Goal: Find specific page/section: Find specific page/section

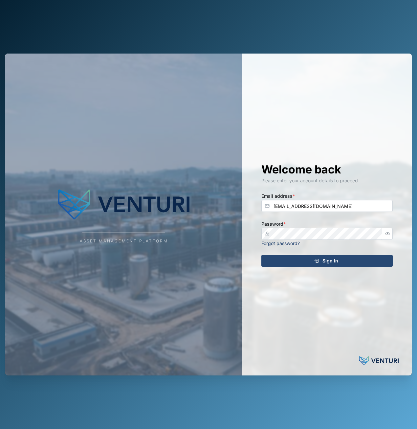
click at [327, 262] on span "Sign In" at bounding box center [330, 260] width 16 height 11
type input "admin@venturi.io"
click at [307, 255] on div "Sign In" at bounding box center [326, 260] width 121 height 11
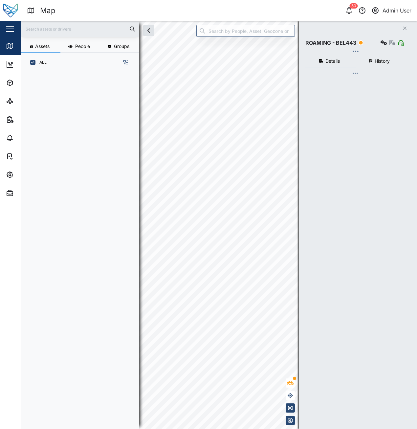
scroll to position [348, 103]
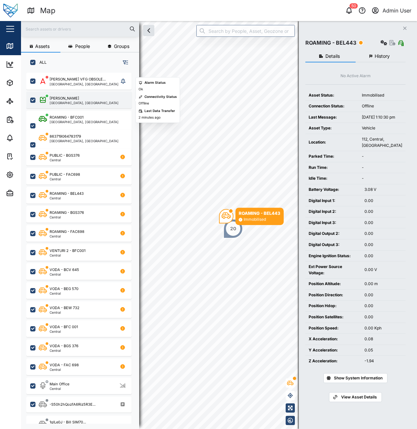
click at [76, 99] on div "[PERSON_NAME]" at bounding box center [84, 99] width 69 height 6
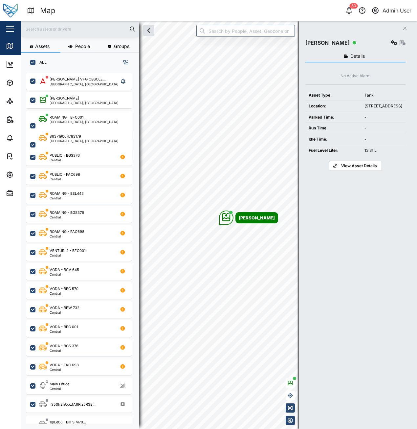
click at [367, 170] on span "View Asset Details" at bounding box center [359, 165] width 36 height 9
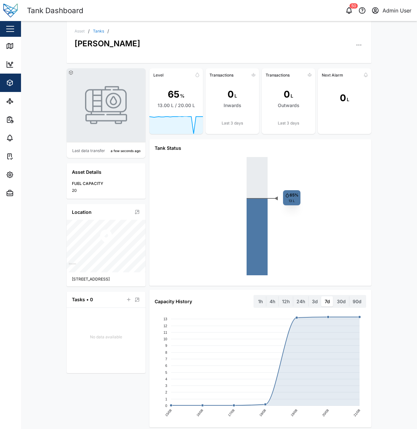
click at [356, 46] on icon "button" at bounding box center [359, 45] width 7 height 7
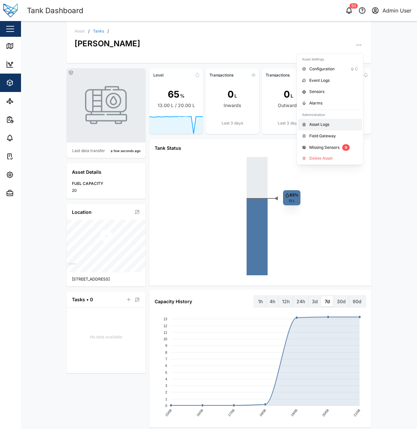
click at [330, 121] on link "Asset Logs" at bounding box center [330, 124] width 64 height 11
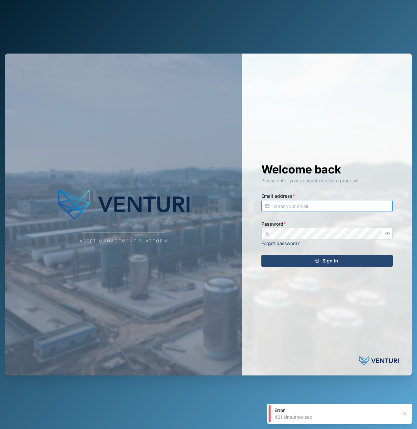
type input "admin@venturi.io"
click at [308, 259] on div "Sign In" at bounding box center [326, 260] width 121 height 11
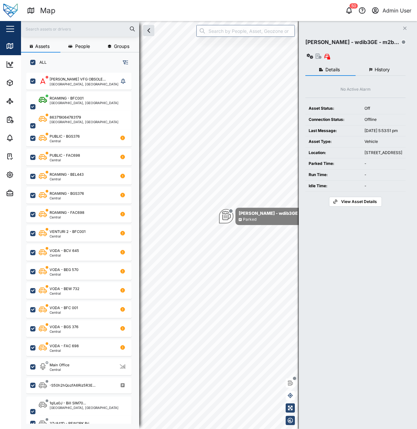
click at [404, 27] on icon "Close" at bounding box center [405, 28] width 4 height 5
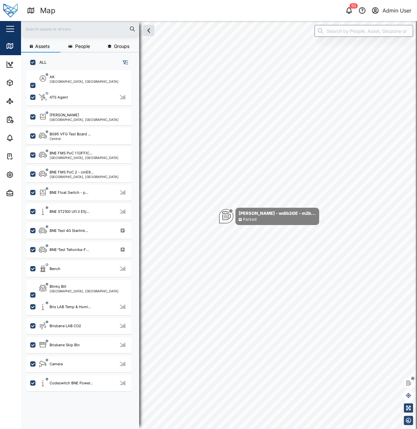
scroll to position [361, 0]
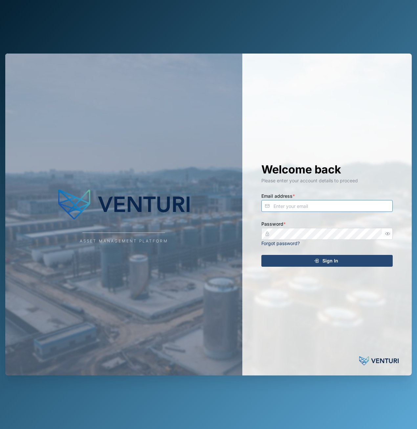
type input "admin@venturi.io"
type input "[EMAIL_ADDRESS][DOMAIN_NAME]"
click at [310, 261] on div "Sign In" at bounding box center [326, 260] width 121 height 11
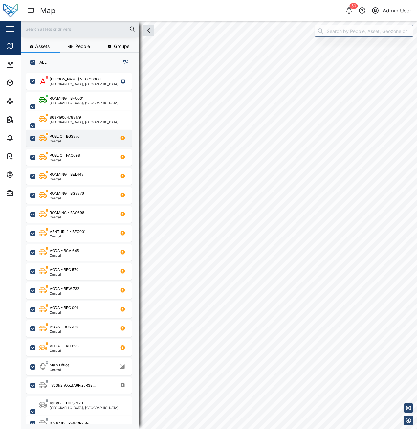
checkbox input "true"
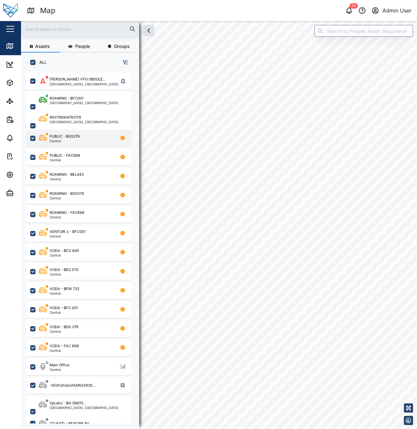
checkbox input "true"
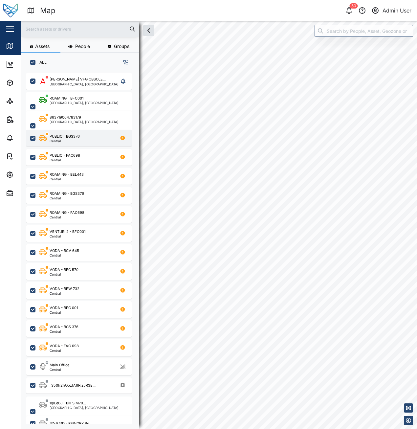
checkbox input "true"
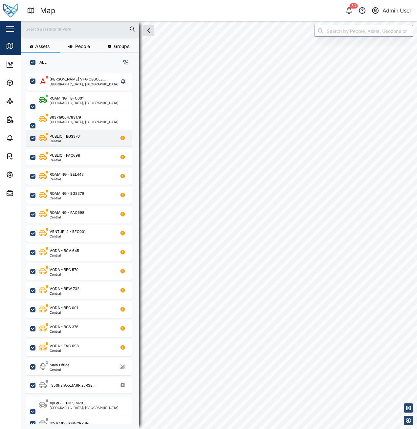
checkbox input "true"
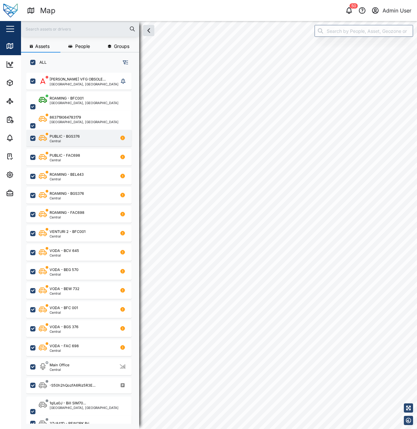
checkbox input "true"
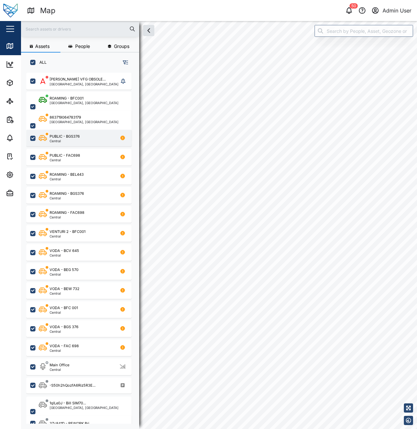
checkbox input "true"
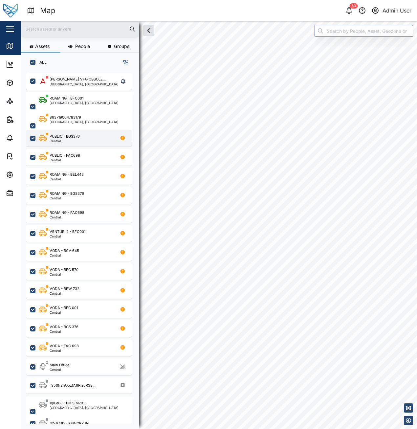
checkbox input "true"
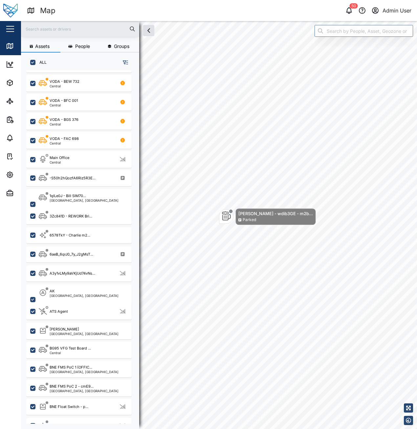
scroll to position [230, 0]
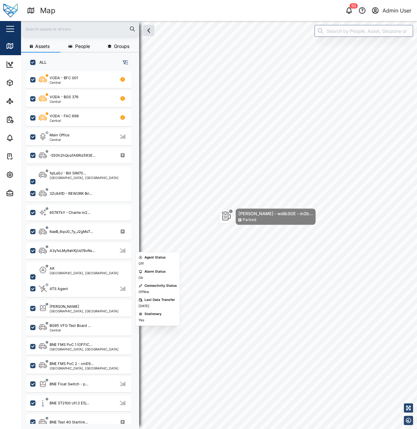
click at [87, 299] on div "Adam Tank Brisbane, Queensland" at bounding box center [78, 306] width 105 height 19
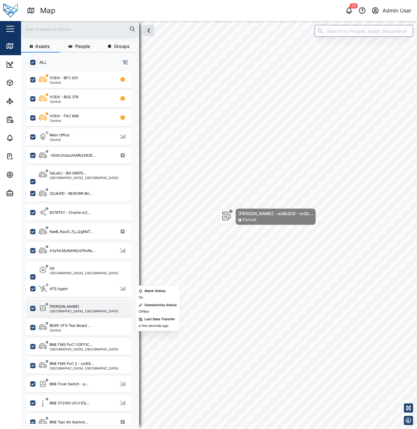
click at [89, 307] on div "Adam Tank Brisbane, Queensland" at bounding box center [83, 308] width 89 height 9
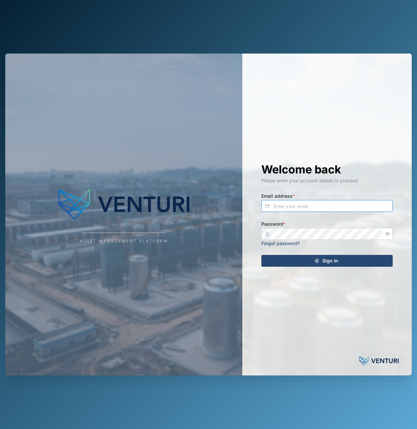
type input "admin@venturi.io"
click at [345, 262] on div "Sign In" at bounding box center [326, 260] width 121 height 11
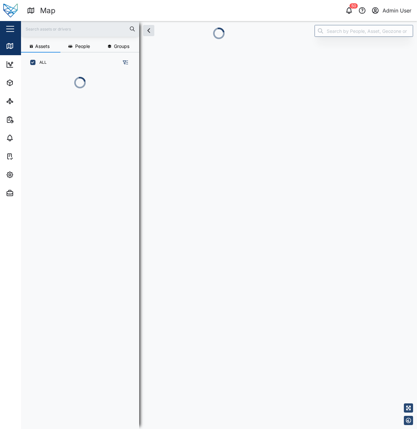
scroll to position [5, 5]
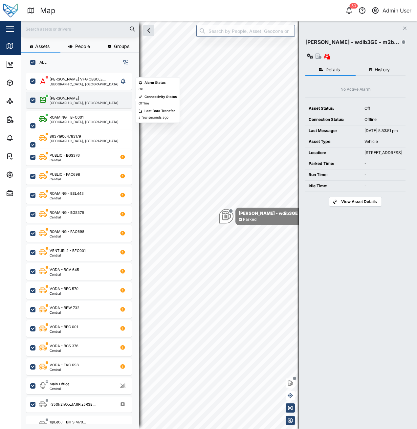
click at [92, 104] on div "Adam Tank Brisbane, Queensland" at bounding box center [83, 100] width 89 height 9
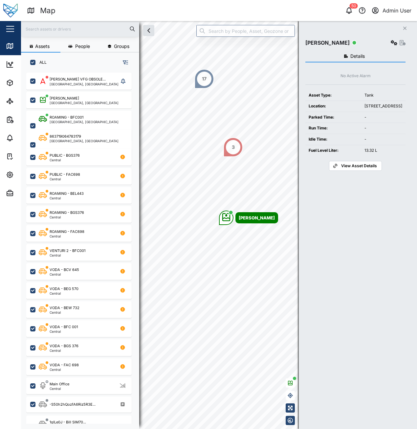
click at [363, 170] on span "View Asset Details" at bounding box center [359, 165] width 36 height 9
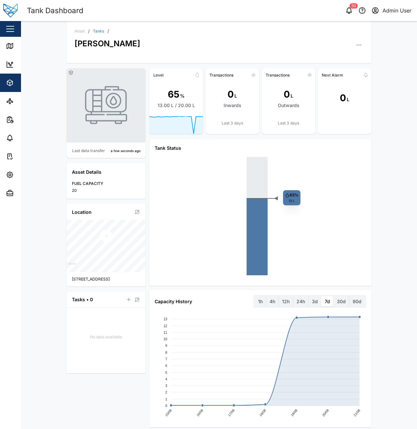
click at [358, 46] on icon "button" at bounding box center [359, 45] width 7 height 7
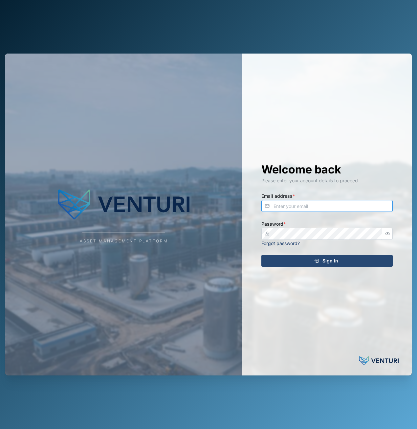
type input "admin@venturi.io"
click at [328, 262] on span "Sign In" at bounding box center [330, 260] width 16 height 11
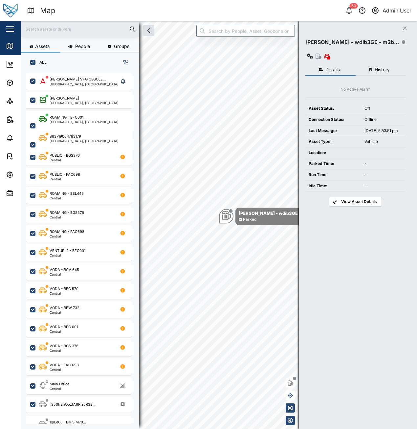
scroll to position [348, 103]
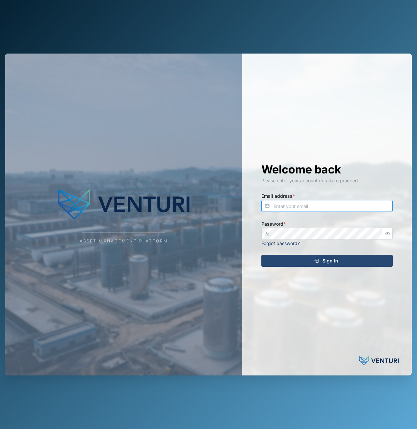
type input "admin@venturi.io"
type input "[EMAIL_ADDRESS][DOMAIN_NAME]"
click at [335, 256] on span "Sign In" at bounding box center [330, 260] width 16 height 11
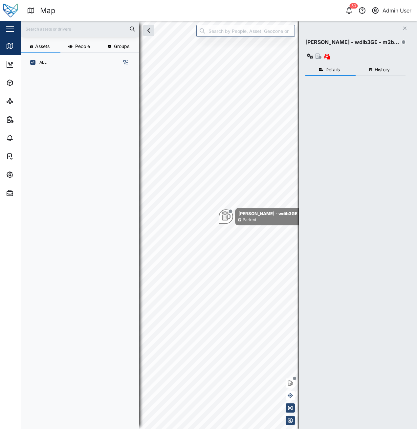
scroll to position [348, 103]
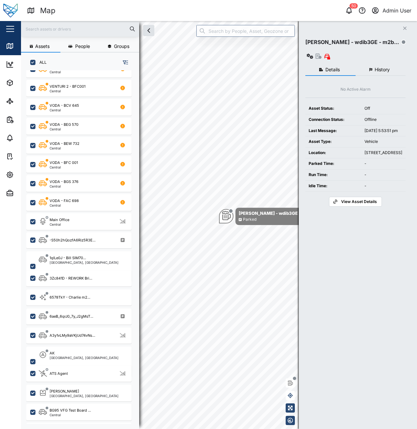
scroll to position [164, 0]
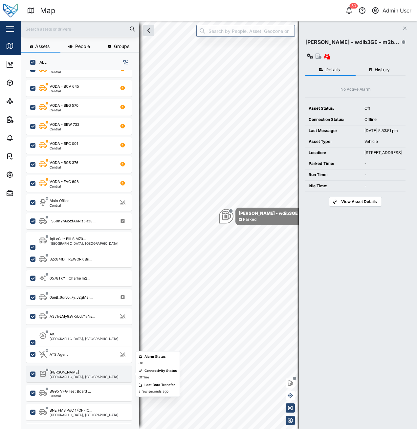
click at [71, 373] on div "[PERSON_NAME]" at bounding box center [84, 372] width 69 height 6
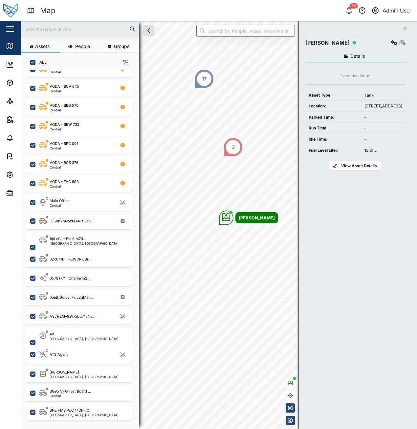
click at [356, 170] on span "View Asset Details" at bounding box center [359, 165] width 36 height 9
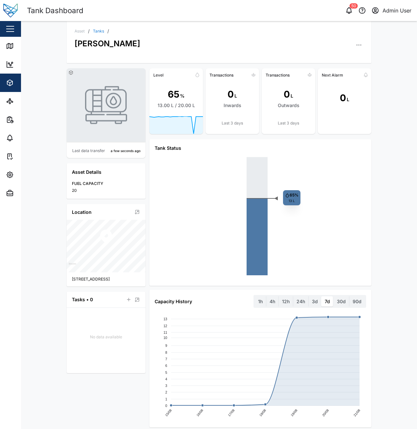
click at [358, 44] on icon "button" at bounding box center [359, 45] width 7 height 7
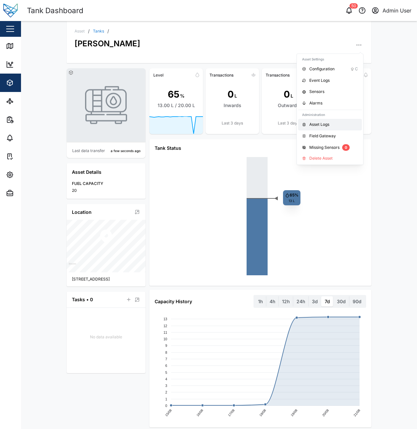
click at [335, 124] on div "Asset Logs" at bounding box center [333, 124] width 49 height 6
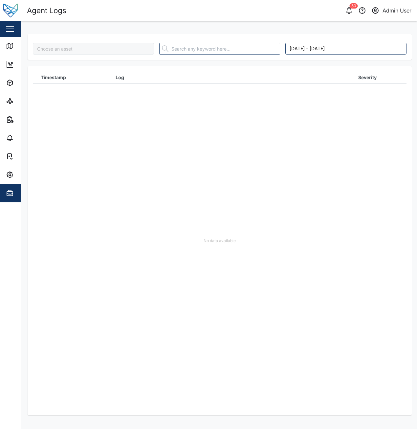
type input "[PERSON_NAME]"
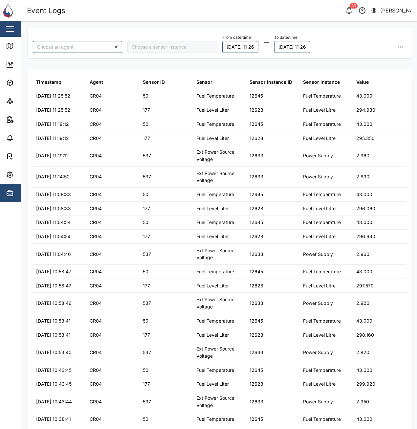
type input "CR04"
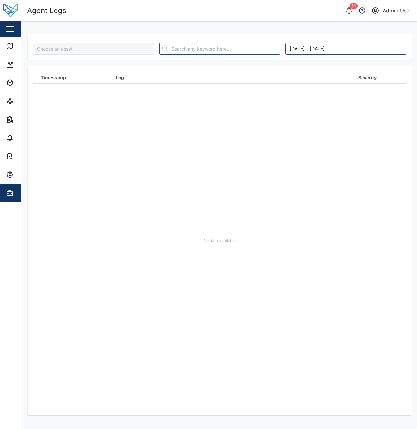
type input "[PERSON_NAME]"
